Goal: Information Seeking & Learning: Find specific fact

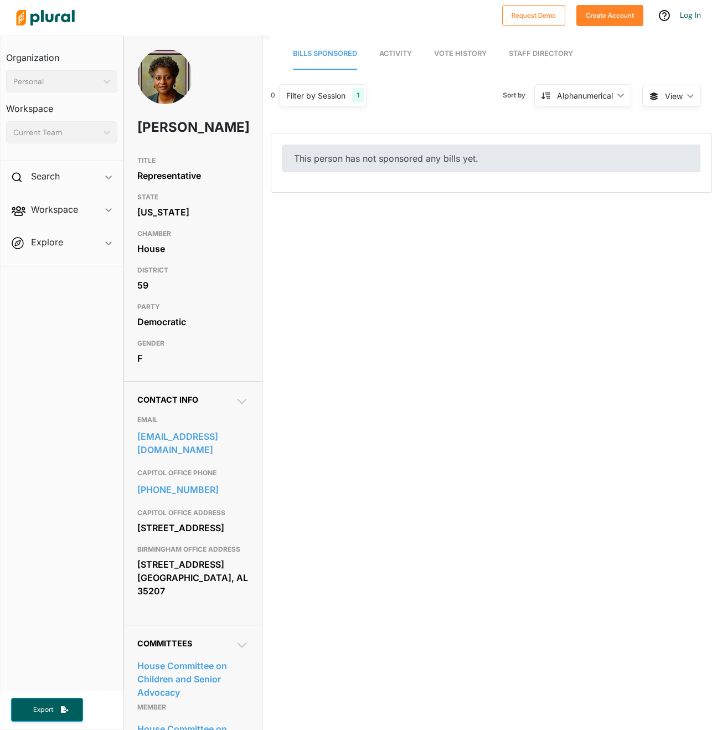
scroll to position [345, 0]
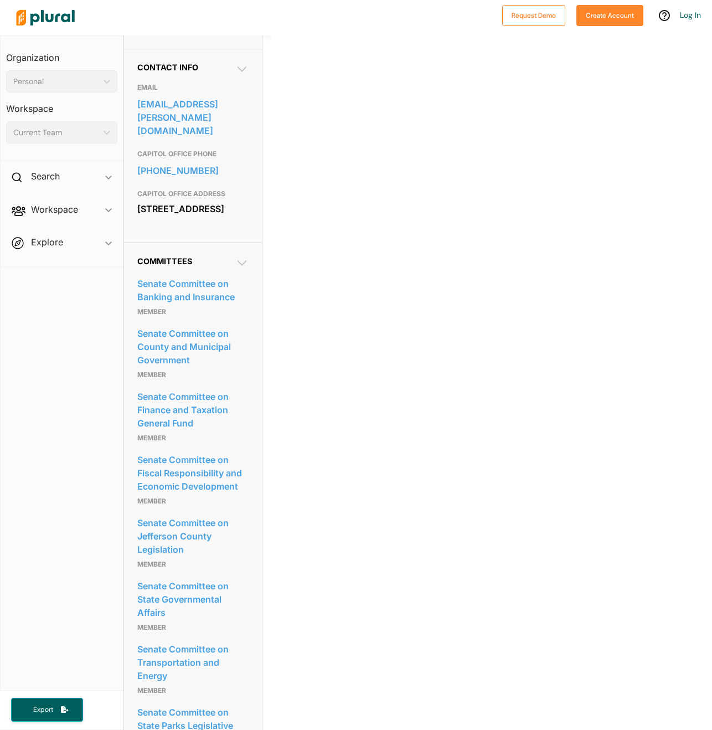
scroll to position [572, 0]
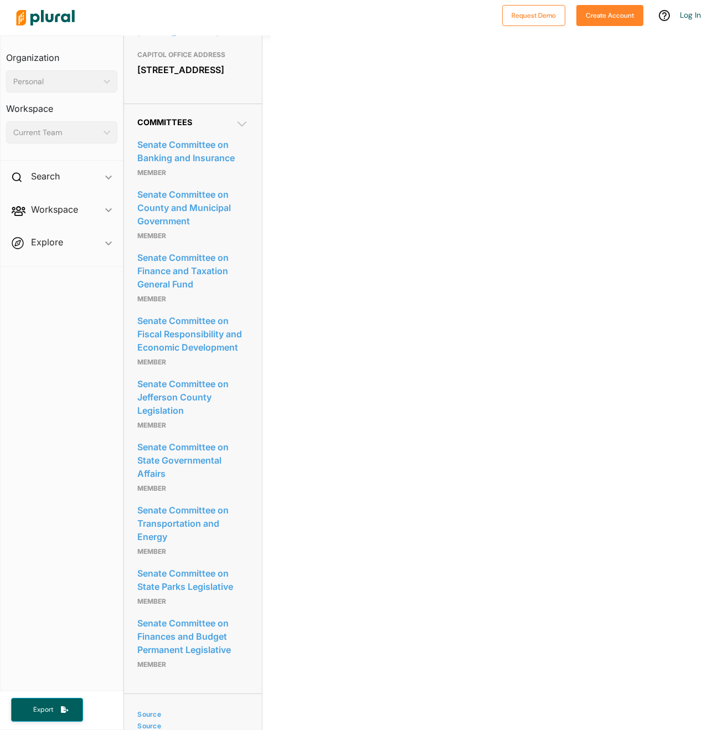
scroll to position [554, 0]
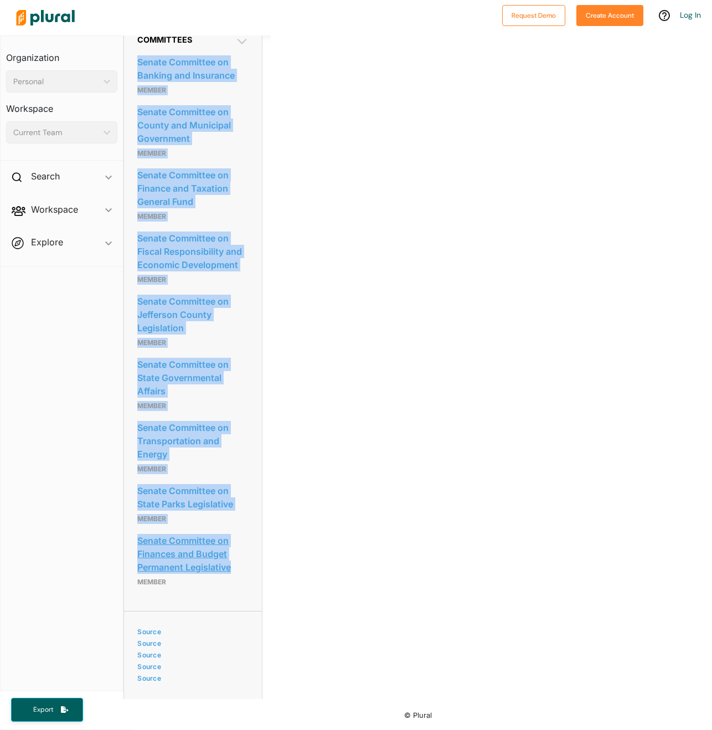
drag, startPoint x: 129, startPoint y: 77, endPoint x: 236, endPoint y: 587, distance: 521.6
click at [236, 587] on div "Committees Senate Committee on Banking and Insurance Member Senate Committee on…" at bounding box center [193, 316] width 138 height 590
copy div "Senate Committee on Banking and Insurance Member Senate Committee on County and…"
